Goal: Task Accomplishment & Management: Use online tool/utility

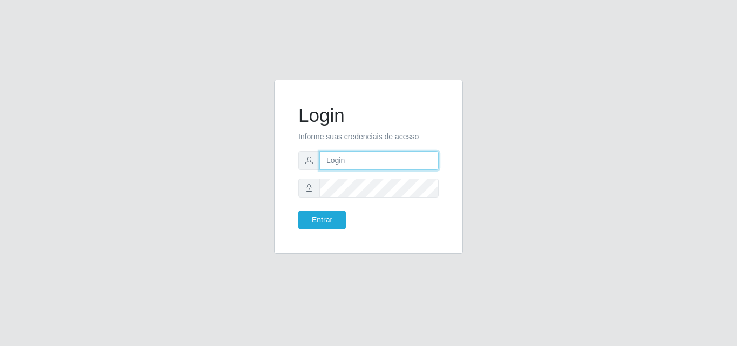
click at [380, 164] on input "text" at bounding box center [378, 160] width 119 height 19
type input "vitoria@saullus"
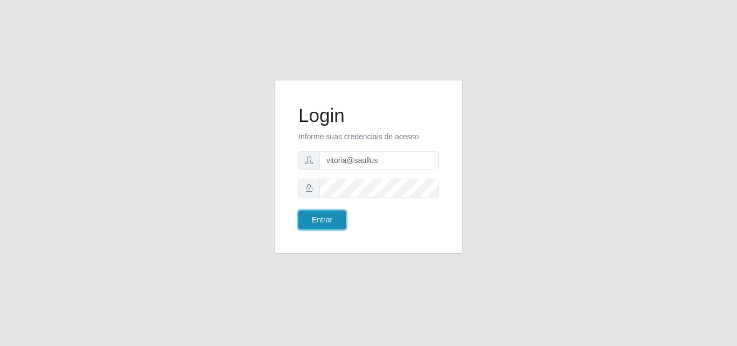
click at [323, 216] on button "Entrar" at bounding box center [321, 219] width 47 height 19
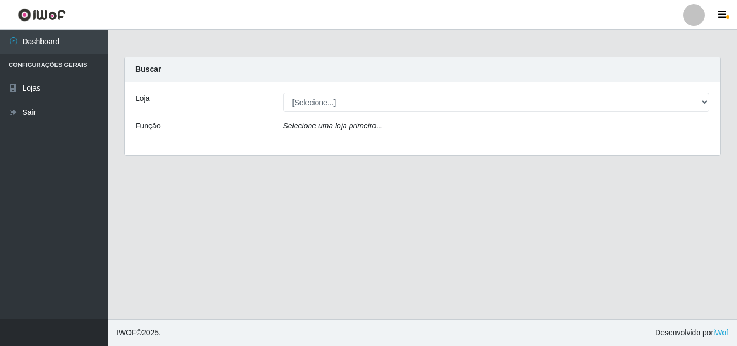
click at [332, 107] on select "[Selecione...] Saullus Supermercados" at bounding box center [496, 102] width 427 height 19
select select "423"
click at [283, 93] on select "[Selecione...] Saullus Supermercados" at bounding box center [496, 102] width 427 height 19
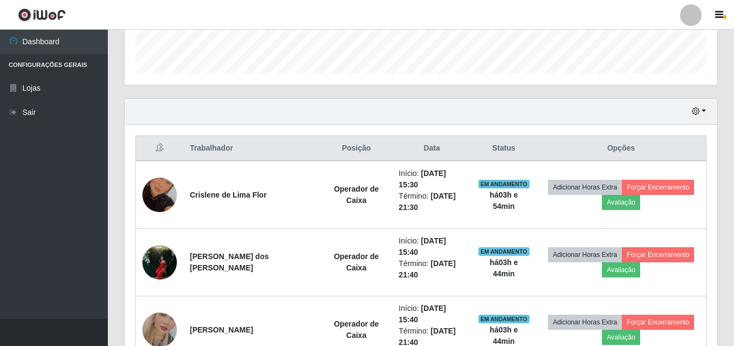
scroll to position [293, 0]
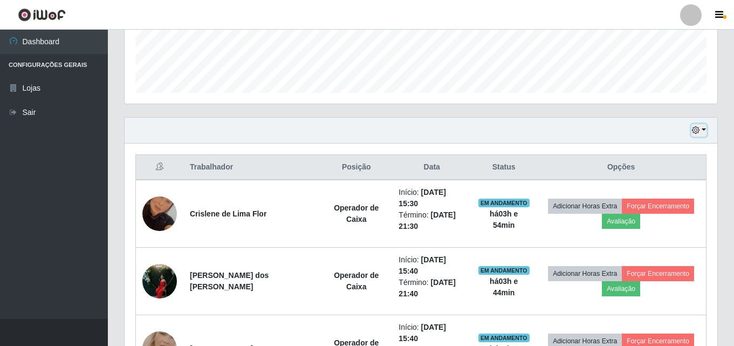
click at [703, 131] on button "button" at bounding box center [698, 130] width 15 height 12
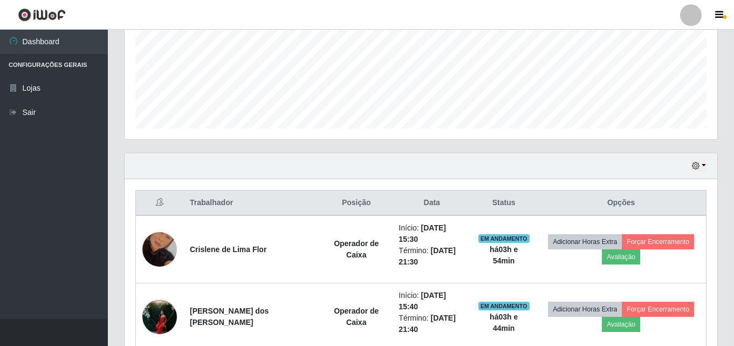
scroll to position [239, 0]
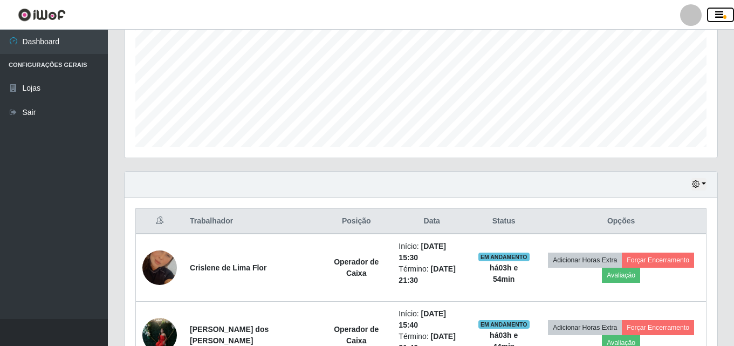
click at [717, 8] on button "button" at bounding box center [720, 15] width 27 height 15
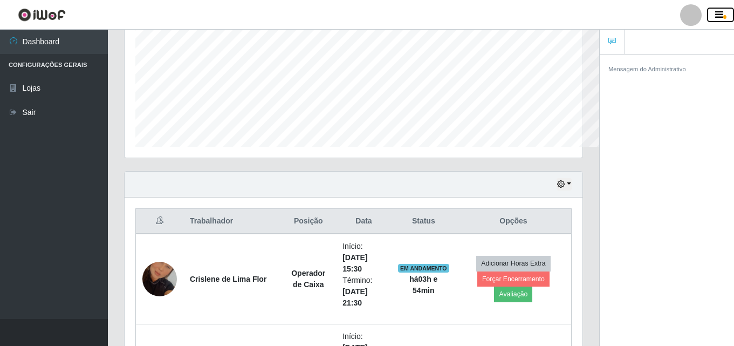
scroll to position [539148, 538914]
click at [715, 16] on icon "button" at bounding box center [719, 15] width 8 height 10
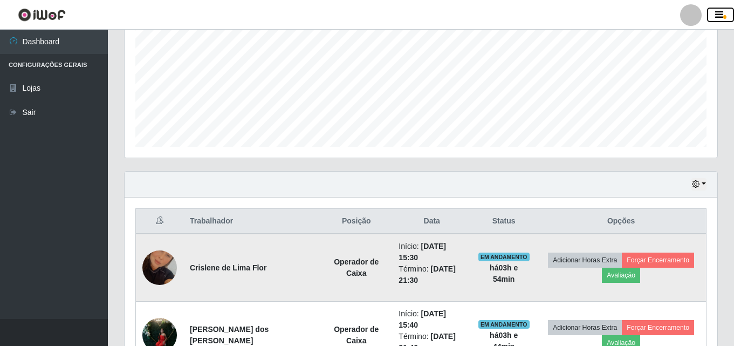
scroll to position [347, 0]
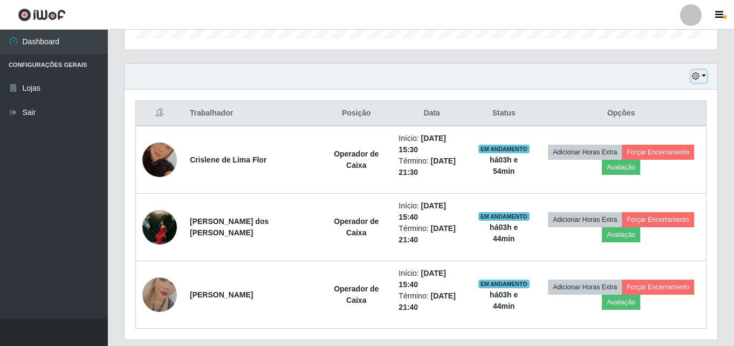
click at [701, 71] on button "button" at bounding box center [698, 76] width 15 height 12
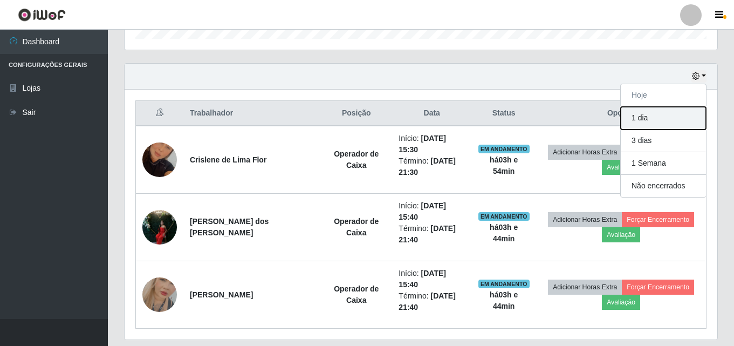
click at [660, 124] on button "1 dia" at bounding box center [663, 118] width 85 height 23
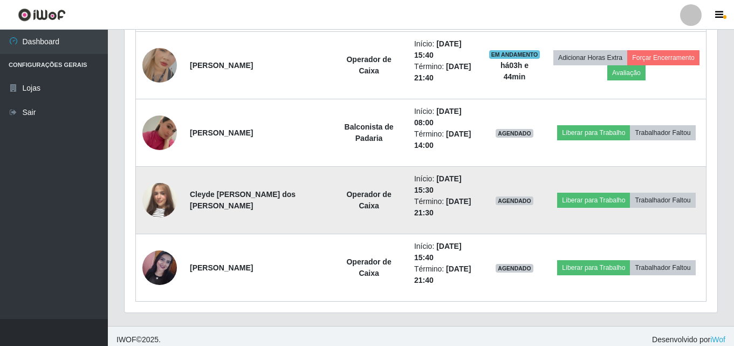
scroll to position [583, 0]
